Goal: Task Accomplishment & Management: Use online tool/utility

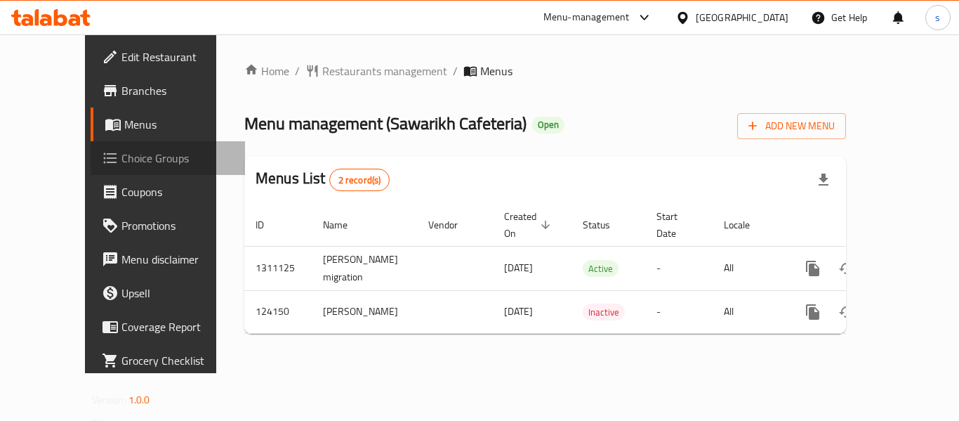
click at [121, 150] on span "Choice Groups" at bounding box center [177, 158] width 112 height 17
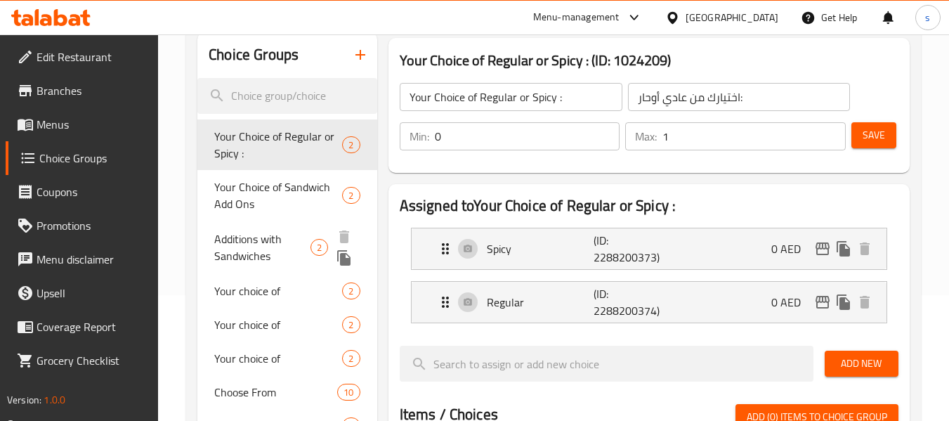
scroll to position [70, 0]
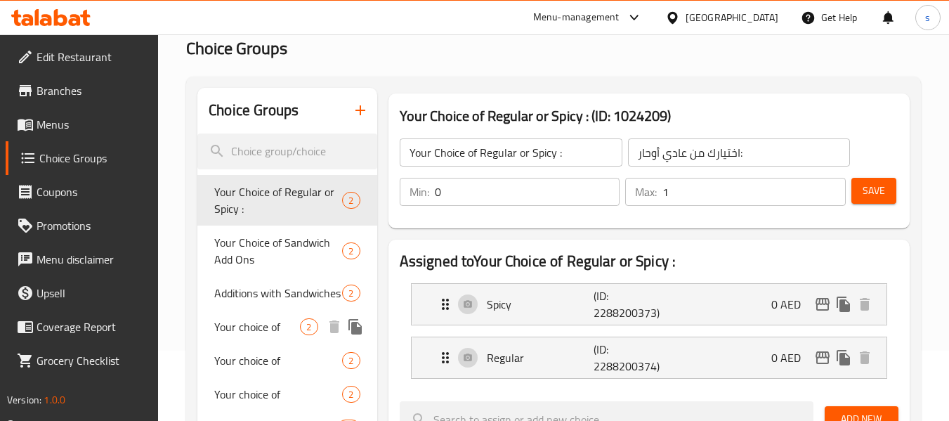
click at [272, 331] on span "Your choice of" at bounding box center [257, 326] width 86 height 17
type input "Your choice of"
type input "اختيارك من"
type input "1"
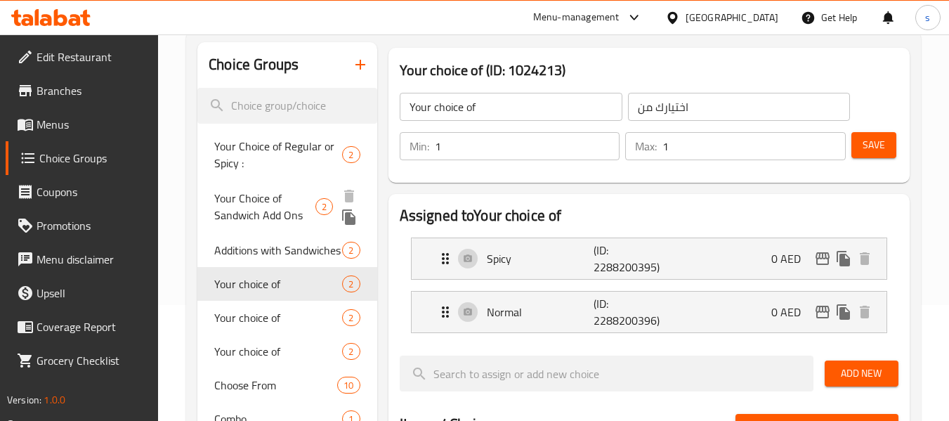
scroll to position [140, 0]
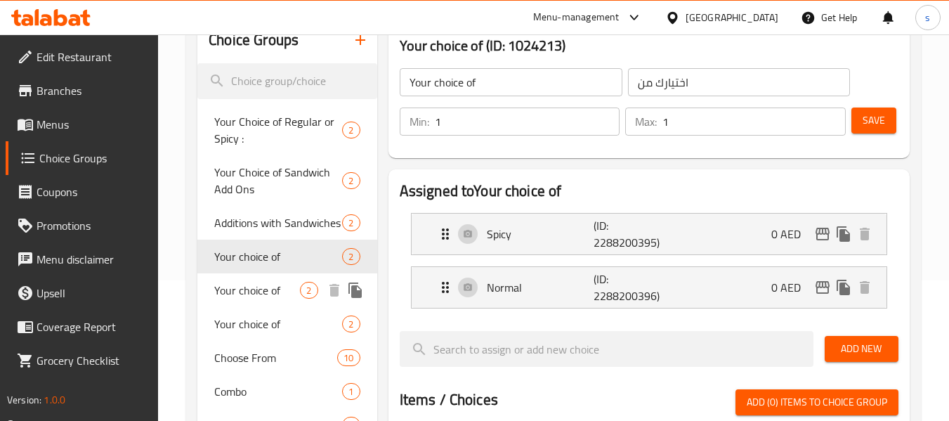
click at [235, 289] on span "Your choice of" at bounding box center [257, 290] width 86 height 17
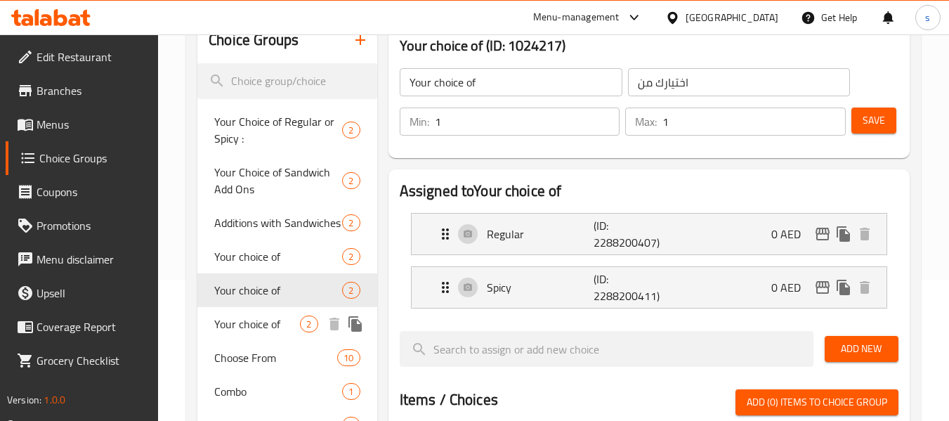
click at [232, 317] on span "Your choice of" at bounding box center [257, 323] width 86 height 17
type input "اختيارك ل"
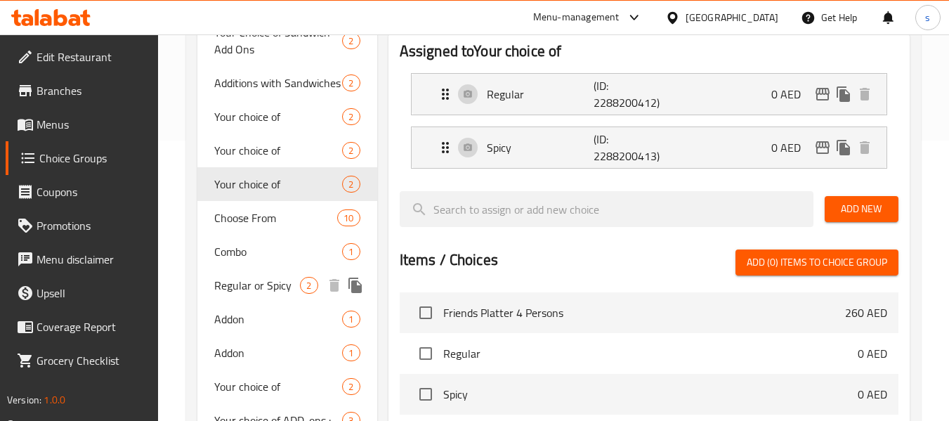
scroll to position [281, 0]
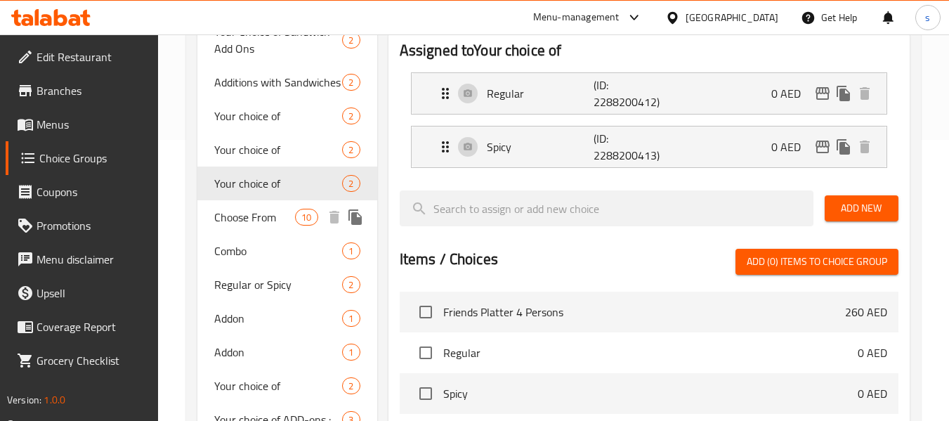
click at [242, 213] on span "Choose From" at bounding box center [254, 217] width 81 height 17
type input "Choose From"
type input "أختر من"
type input "0"
type input "10"
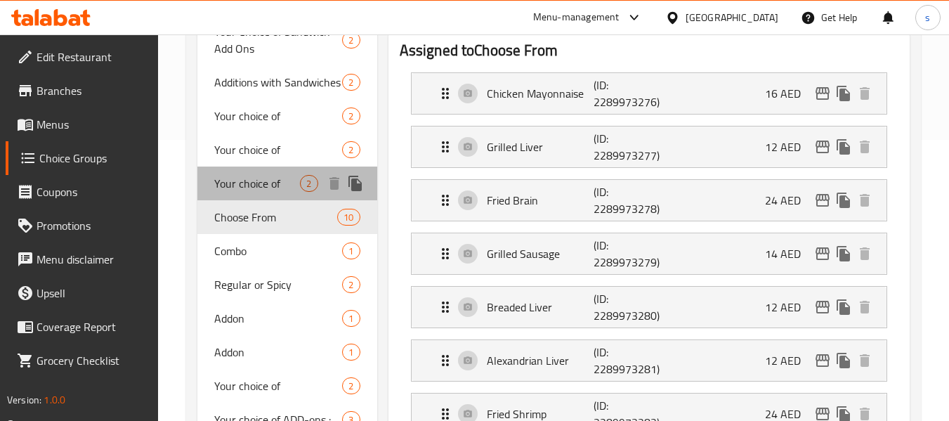
click at [249, 188] on span "Your choice of" at bounding box center [257, 183] width 86 height 17
type input "Your choice of"
type input "اختيارك ل"
type input "1"
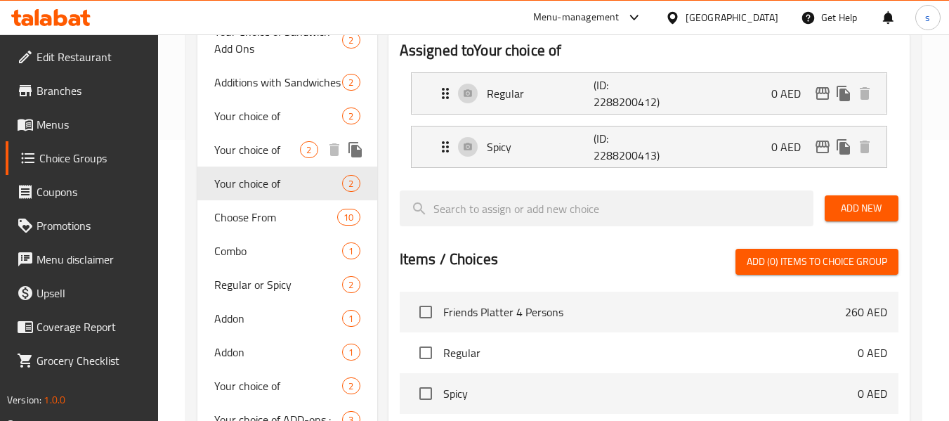
click at [256, 158] on span "Your choice of" at bounding box center [257, 149] width 86 height 17
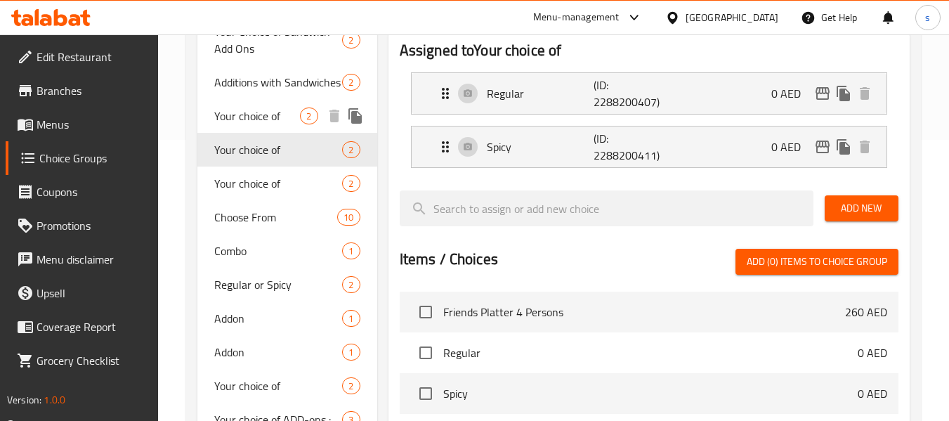
click at [245, 114] on span "Your choice of" at bounding box center [257, 115] width 86 height 17
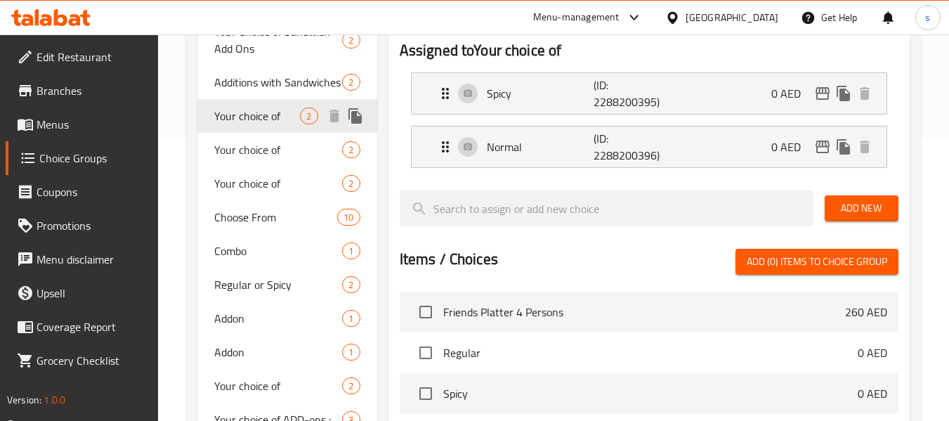
type input "اختيارك من"
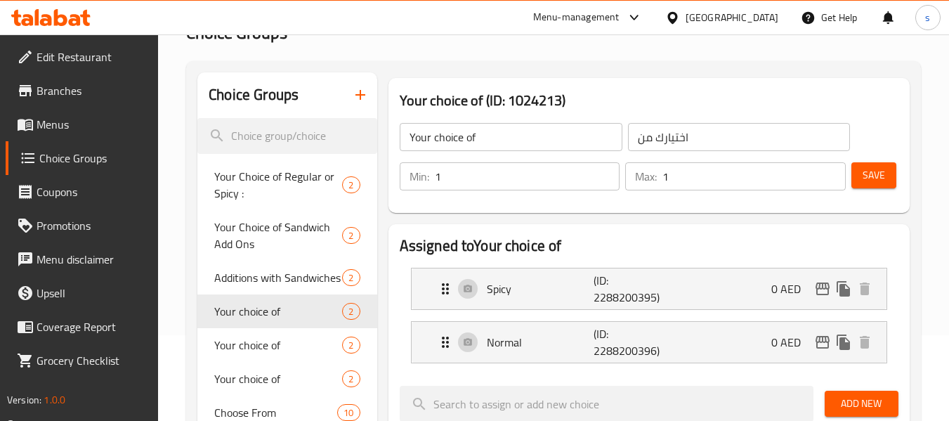
scroll to position [70, 0]
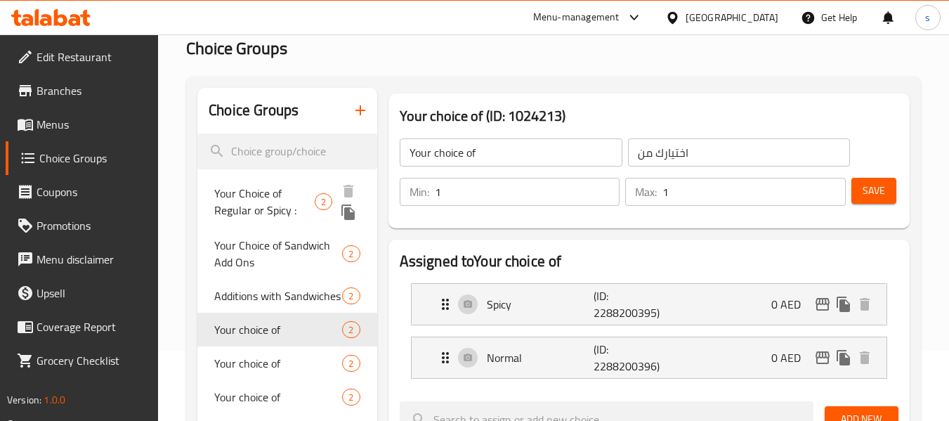
click at [262, 200] on span "Your Choice of Regular or Spicy :" at bounding box center [264, 202] width 100 height 34
type input "Your Choice of Regular or Spicy :"
type input "اختيارك من عادي أوحار:"
type input "0"
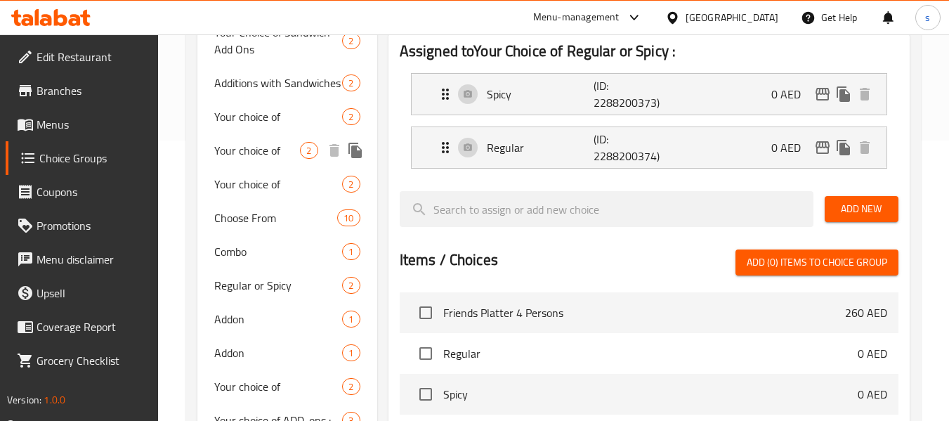
scroll to position [281, 0]
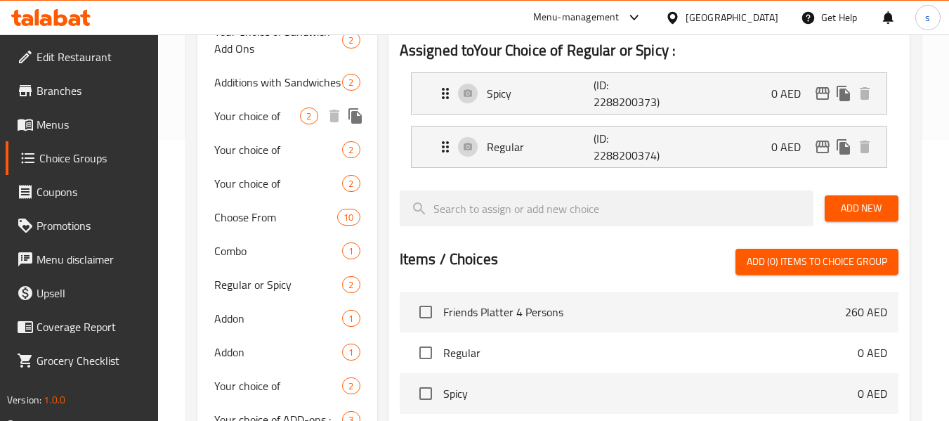
click at [250, 124] on span "Your choice of" at bounding box center [257, 115] width 86 height 17
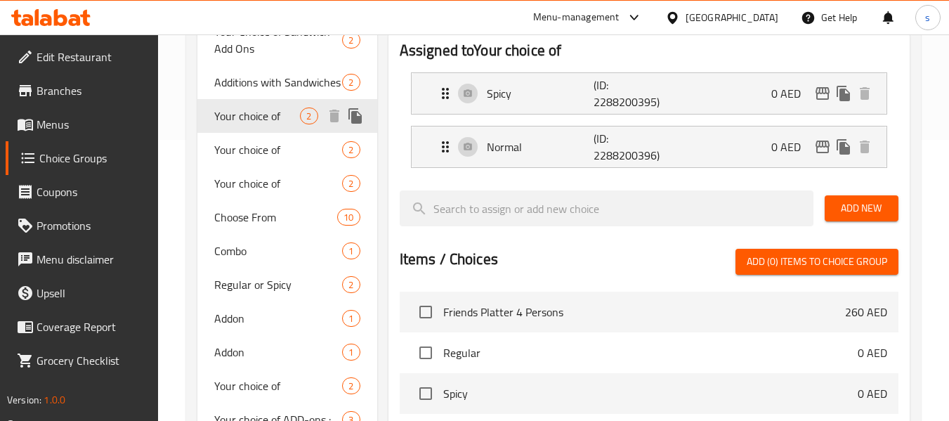
type input "Your choice of"
type input "اختيارك من"
type input "1"
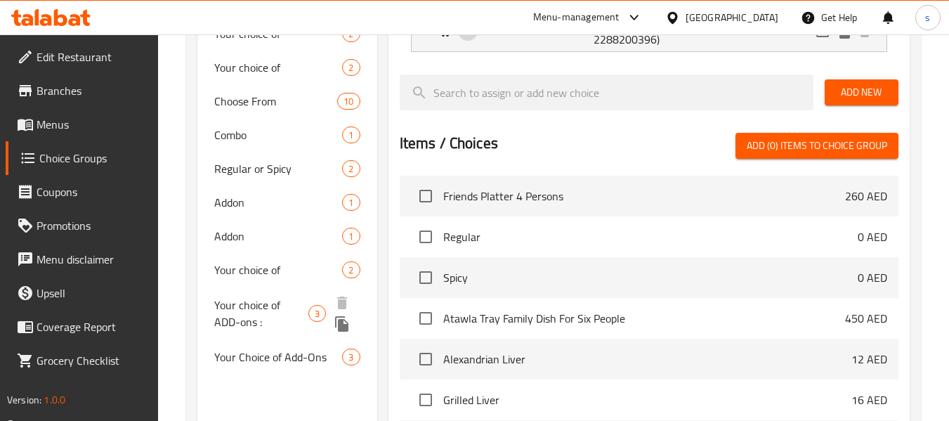
scroll to position [421, 0]
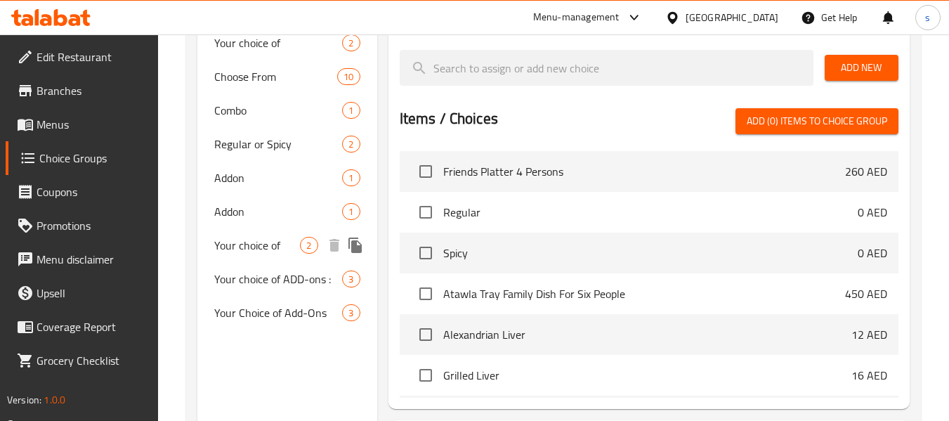
click at [283, 245] on span "Your choice of" at bounding box center [257, 245] width 86 height 17
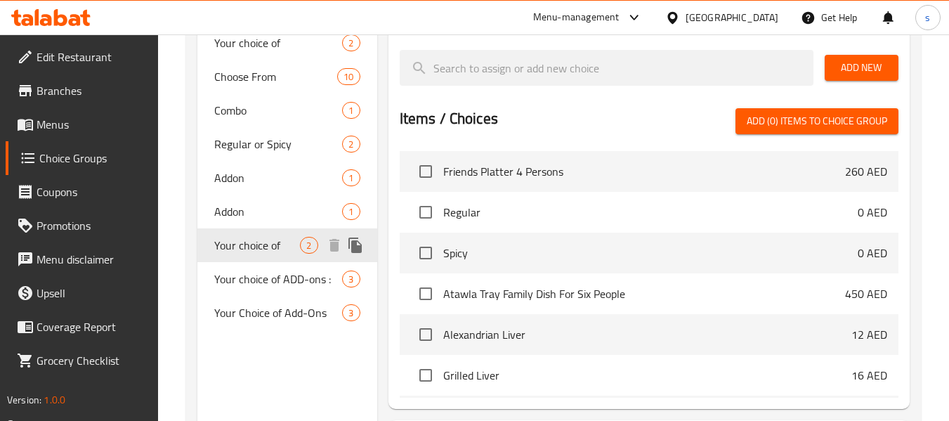
type input "Your choice of"
click at [240, 244] on span "Your choice of" at bounding box center [257, 245] width 86 height 17
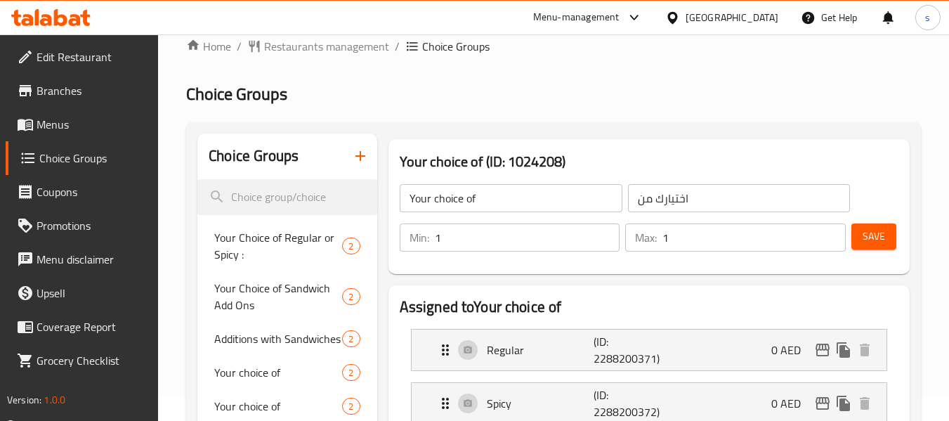
scroll to position [0, 0]
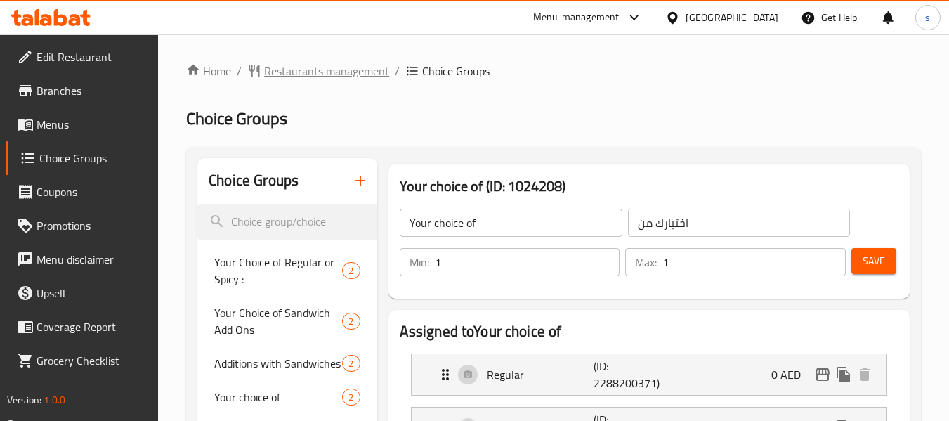
click at [333, 70] on span "Restaurants management" at bounding box center [326, 71] width 125 height 17
